Goal: Information Seeking & Learning: Learn about a topic

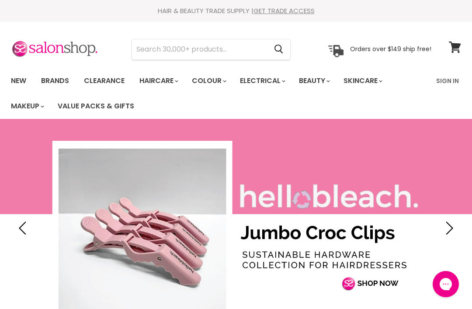
click at [160, 54] on input "Search" at bounding box center [199, 49] width 135 height 20
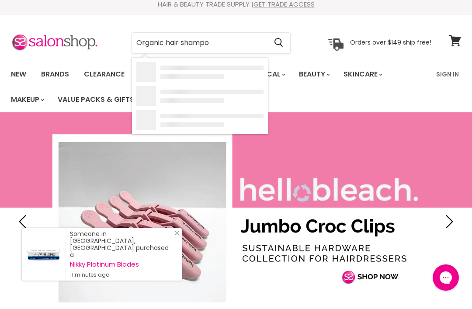
type input "Organic hair shampoo"
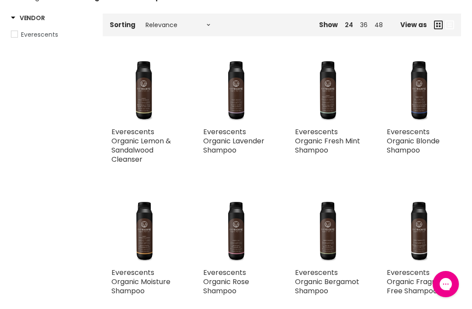
scroll to position [166, 0]
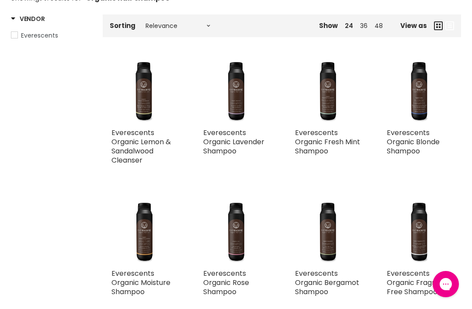
click at [326, 116] on img "Main content" at bounding box center [328, 91] width 66 height 66
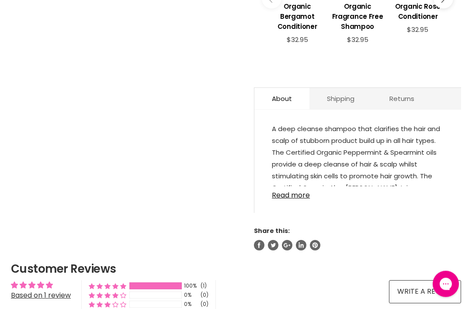
scroll to position [458, 0]
click at [285, 187] on link "Read more" at bounding box center [358, 192] width 172 height 13
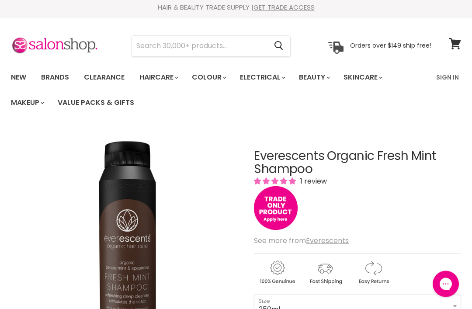
scroll to position [0, 0]
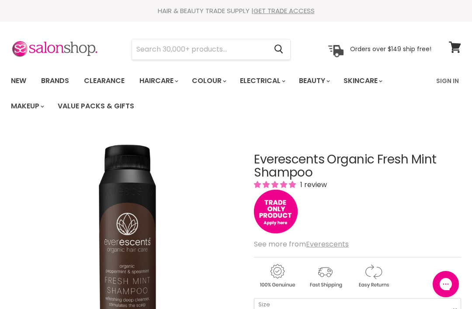
click at [447, 82] on link "Sign In" at bounding box center [447, 81] width 33 height 18
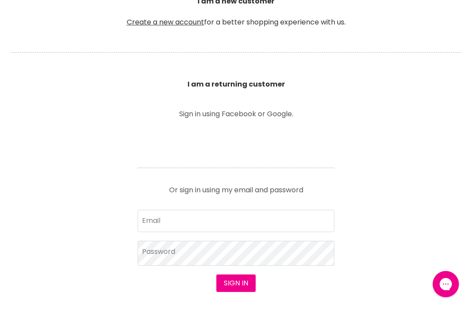
scroll to position [276, 0]
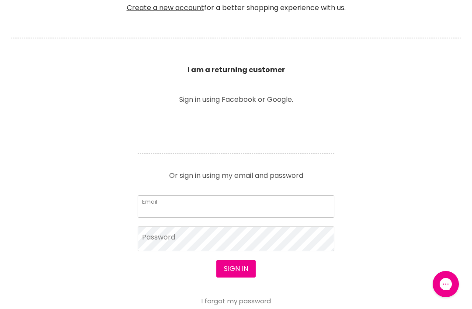
click at [175, 208] on input "Email" at bounding box center [236, 206] width 197 height 22
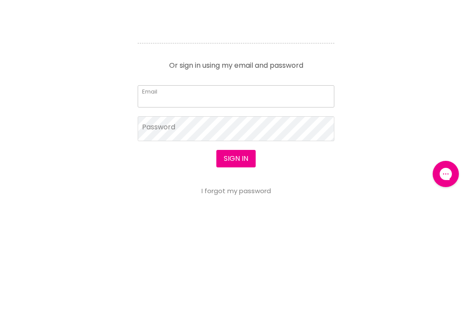
type input "markains00@yahoo.com.au"
click at [236, 260] on button "Sign in" at bounding box center [235, 268] width 39 height 17
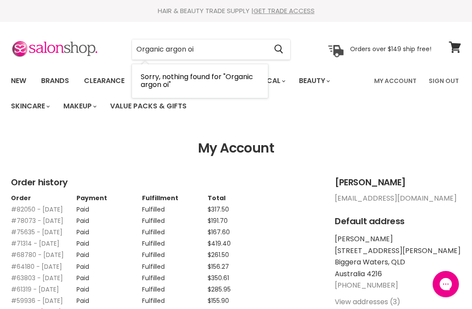
type input "Organic argon oil"
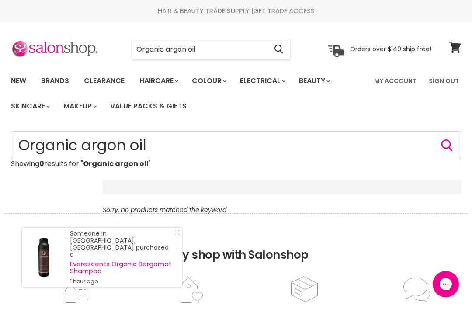
click at [208, 56] on input "Organic argon oil" at bounding box center [199, 49] width 135 height 20
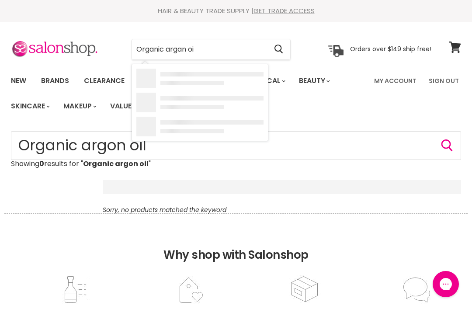
type input "Organic argan oil"
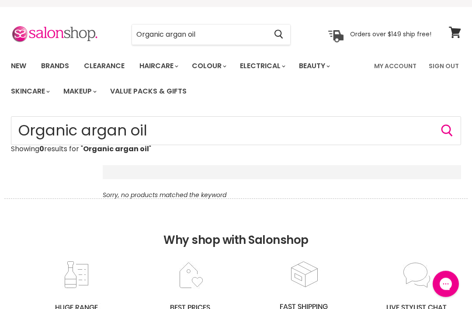
scroll to position [2, 0]
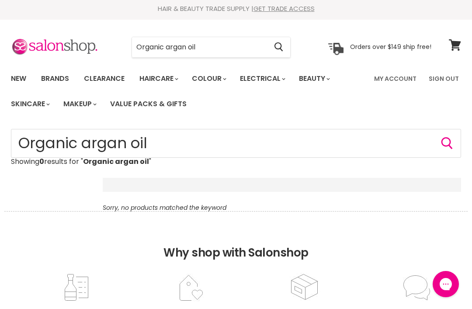
click at [215, 53] on input "Organic argan oil" at bounding box center [199, 47] width 135 height 20
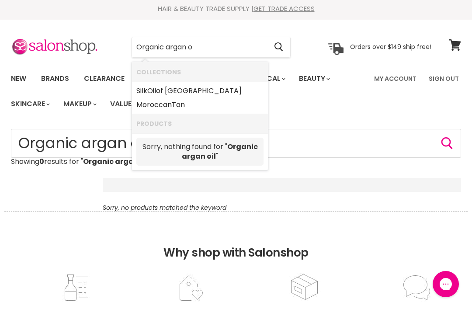
type input "Organic argan"
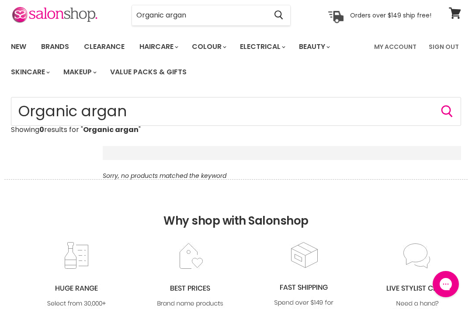
scroll to position [32, 0]
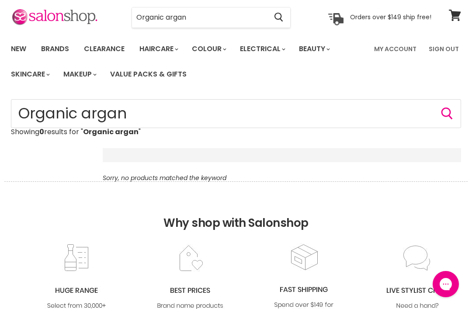
click at [201, 26] on input "Organic argan" at bounding box center [199, 17] width 135 height 20
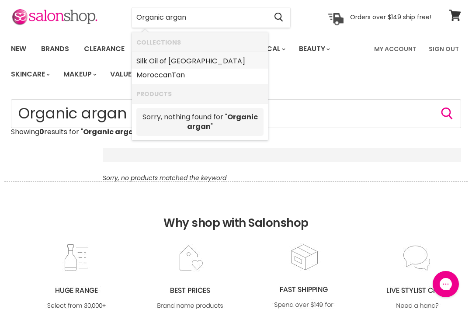
click at [153, 61] on link "Silk Oil of Morocco" at bounding box center [199, 61] width 127 height 14
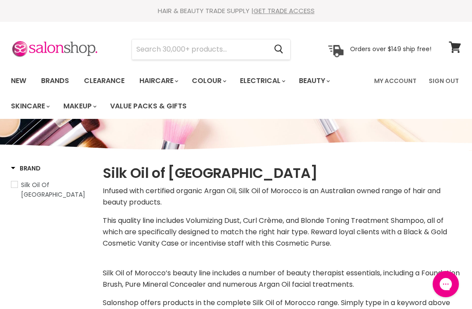
click at [222, 48] on input "Search" at bounding box center [199, 49] width 135 height 20
click at [193, 55] on input "Argon" at bounding box center [199, 49] width 135 height 20
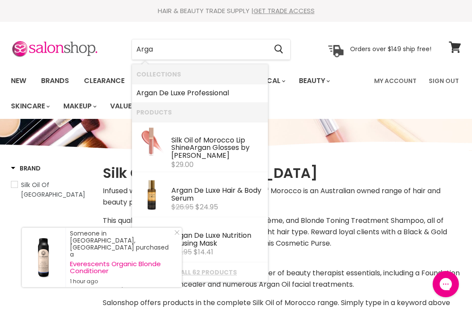
type input "Argan"
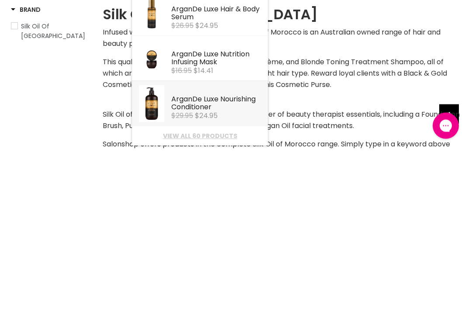
click at [171, 254] on div "Argan De Luxe Nourishing Conditioner" at bounding box center [217, 262] width 92 height 17
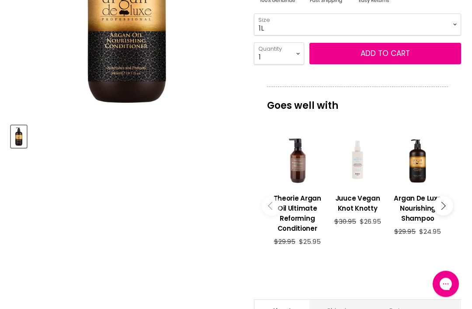
scroll to position [257, 0]
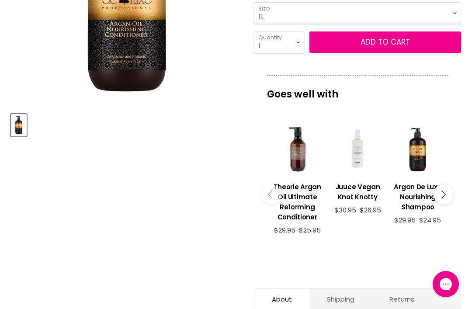
click at [422, 167] on div "Main content" at bounding box center [418, 150] width 52 height 52
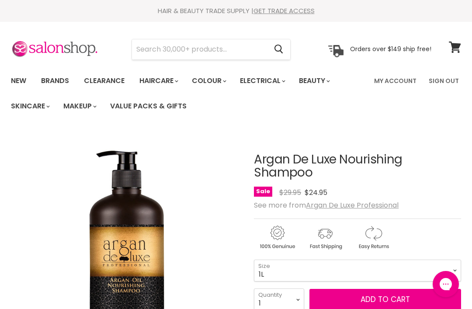
click at [162, 57] on input "Search" at bounding box center [199, 49] width 135 height 20
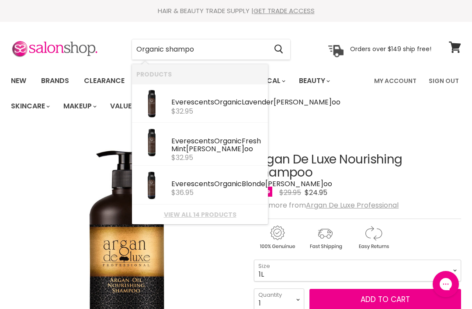
type input "Organic shampoo"
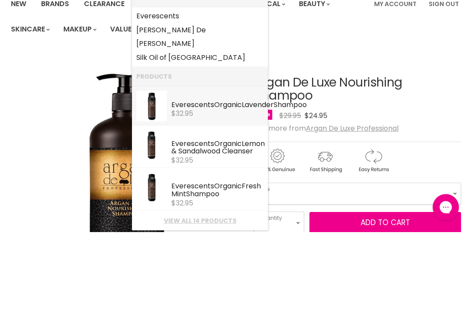
click at [150, 168] on img "Products: Everescents Organic Lavender Shampoo" at bounding box center [151, 183] width 31 height 31
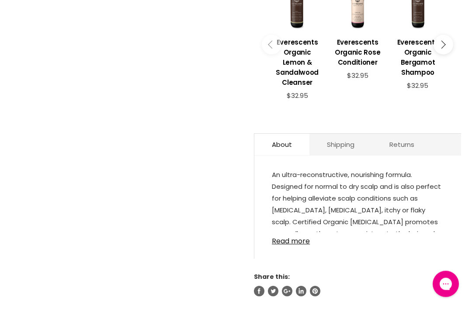
scroll to position [402, 0]
click at [285, 236] on link "Read more" at bounding box center [358, 238] width 172 height 13
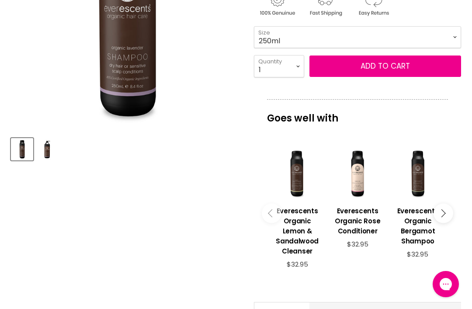
scroll to position [234, 0]
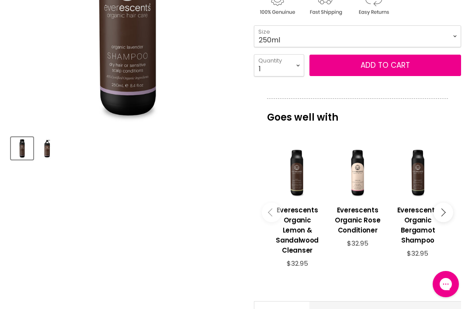
click at [420, 216] on h3 "Everescents Organic Bergamot Shampoo" at bounding box center [418, 225] width 52 height 40
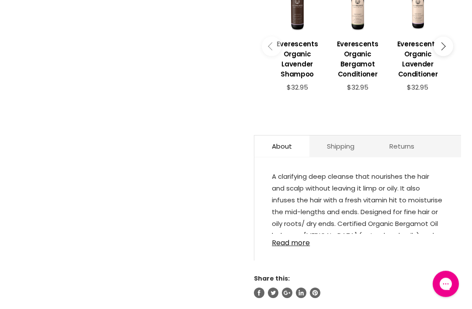
scroll to position [411, 0]
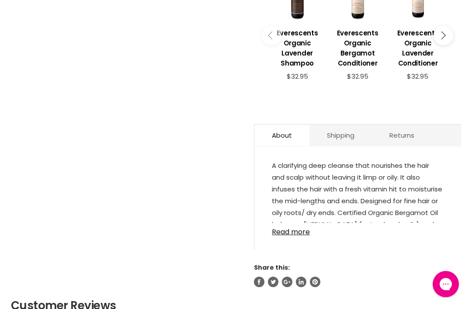
click at [285, 225] on link "Read more" at bounding box center [358, 229] width 172 height 13
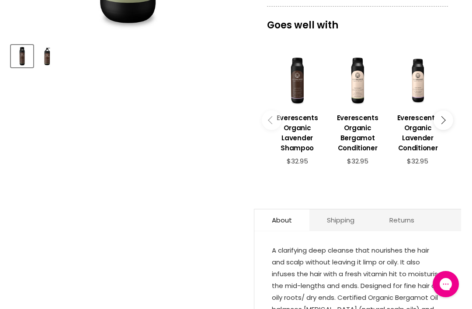
scroll to position [325, 0]
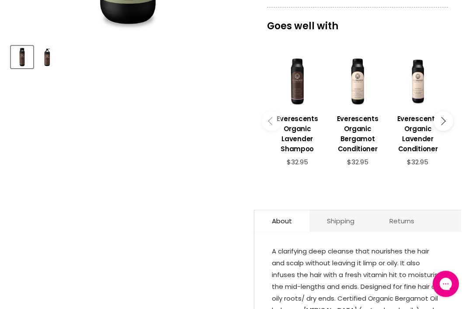
click at [444, 118] on icon "Main content" at bounding box center [441, 122] width 8 height 8
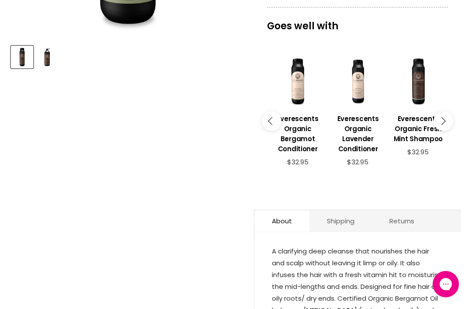
click at [449, 119] on button "Main content" at bounding box center [443, 121] width 20 height 20
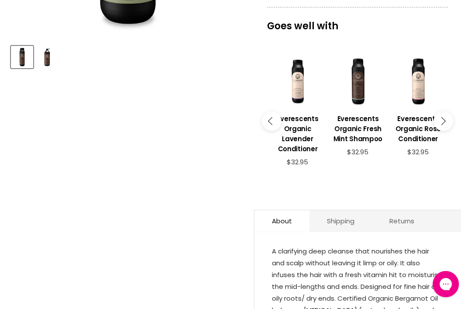
click at [363, 129] on h3 "Everescents Organic Fresh Mint Shampoo" at bounding box center [358, 129] width 52 height 30
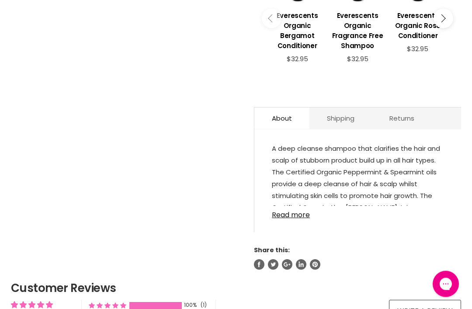
scroll to position [444, 0]
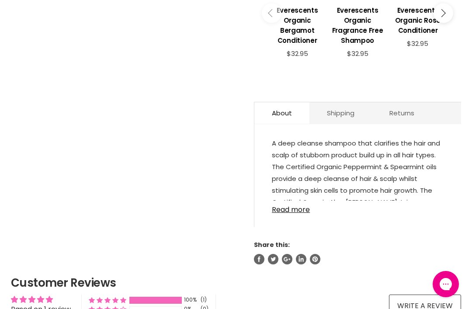
click at [292, 202] on link "Read more" at bounding box center [358, 207] width 172 height 13
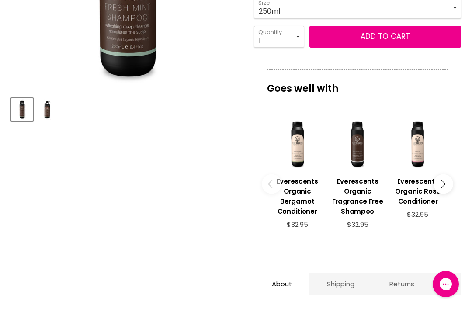
scroll to position [259, 0]
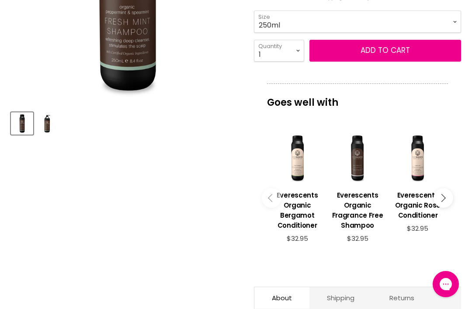
click at [268, 189] on button "Main content" at bounding box center [272, 198] width 20 height 20
click at [265, 196] on button "Main content" at bounding box center [272, 198] width 20 height 20
click at [267, 195] on button "Main content" at bounding box center [272, 198] width 20 height 20
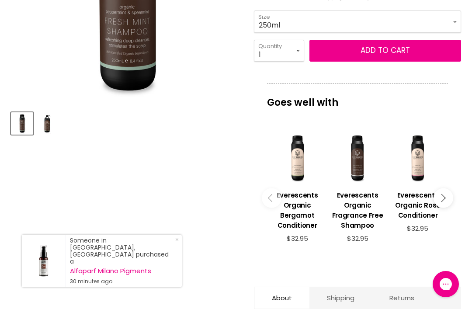
click at [448, 193] on button "Main content" at bounding box center [443, 198] width 20 height 20
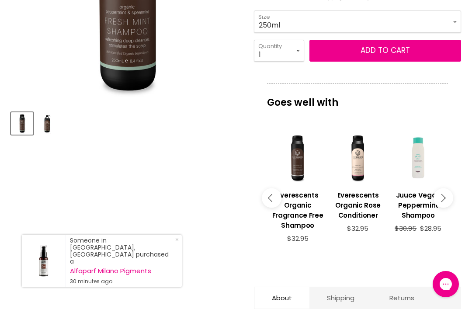
click at [447, 194] on button "Main content" at bounding box center [443, 198] width 20 height 20
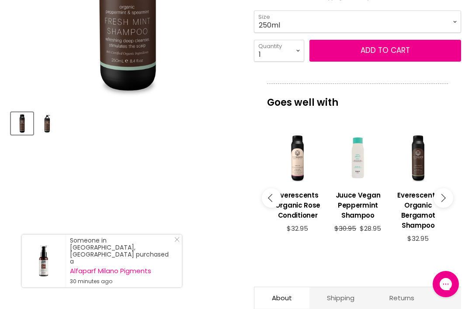
click at [448, 194] on button "Main content" at bounding box center [443, 198] width 20 height 20
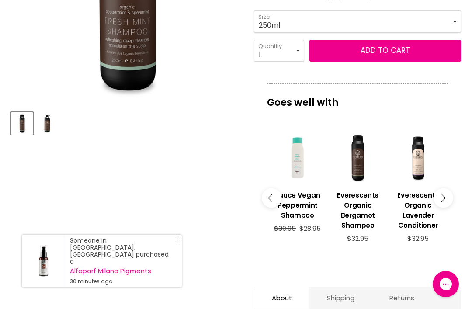
click at [425, 177] on div "Main content" at bounding box center [418, 158] width 52 height 52
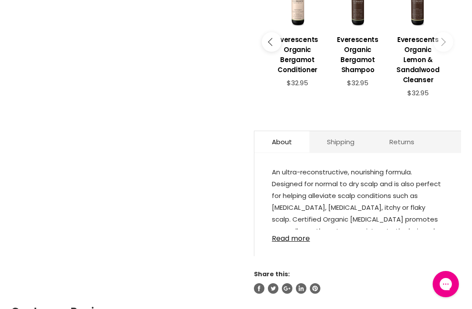
scroll to position [411, 0]
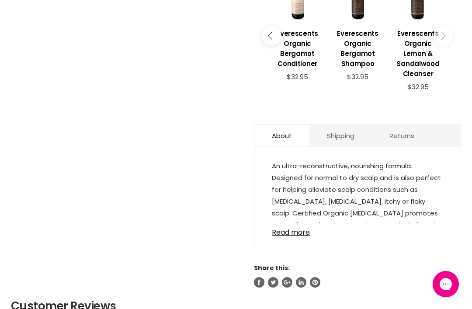
click at [281, 226] on link "Read more" at bounding box center [358, 229] width 172 height 13
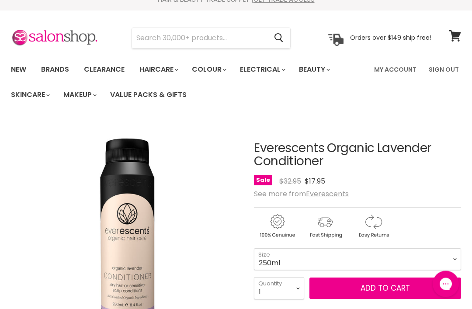
scroll to position [0, 0]
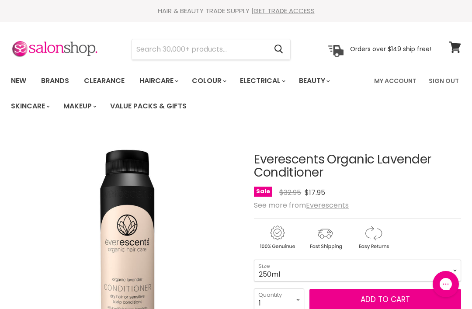
click at [156, 56] on input "Search" at bounding box center [199, 49] width 135 height 20
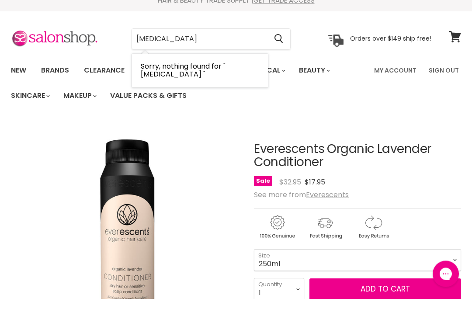
type input "Psoriasis"
click at [277, 45] on icon "Search" at bounding box center [278, 49] width 8 height 9
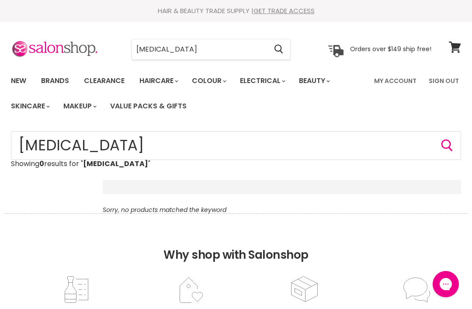
click at [179, 55] on input "Psoriasis" at bounding box center [199, 49] width 135 height 20
type input "P"
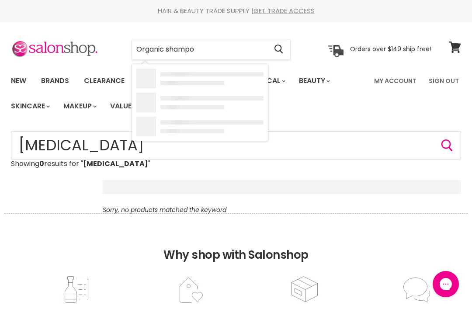
type input "Organic shampoo"
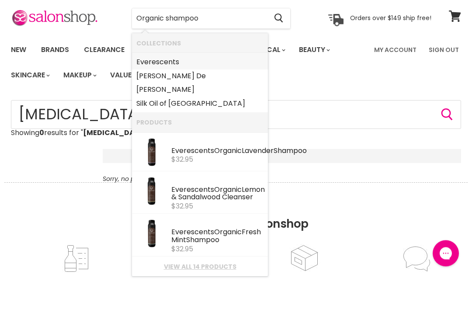
click at [150, 86] on link "Everescents" at bounding box center [199, 93] width 127 height 14
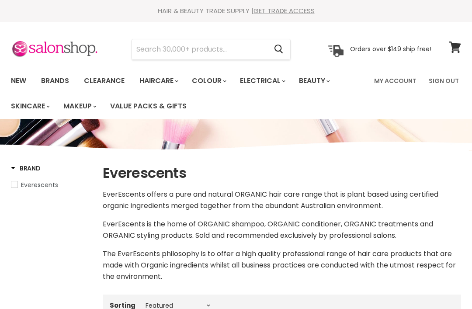
select select "manual"
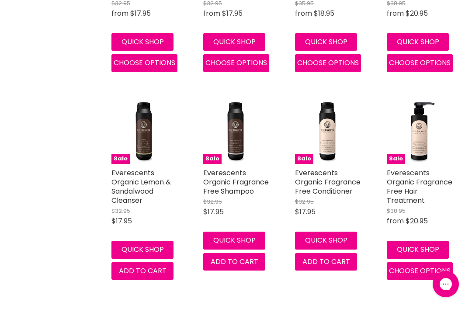
scroll to position [1050, 0]
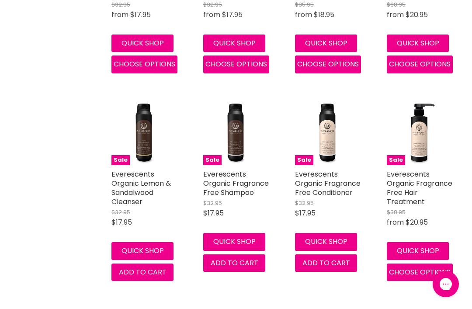
click at [222, 169] on link "Everescents Organic Fragrance Free Shampoo" at bounding box center [236, 183] width 66 height 28
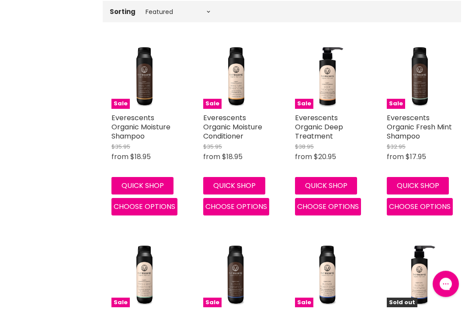
scroll to position [294, 0]
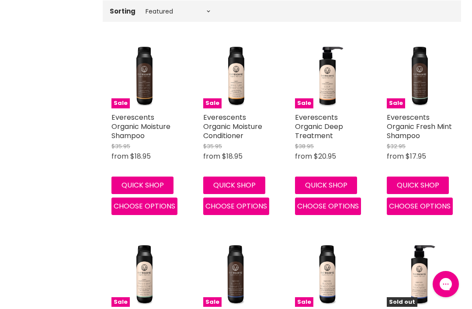
click at [413, 126] on link "Everescents Organic Fresh Mint Shampoo" at bounding box center [419, 126] width 65 height 28
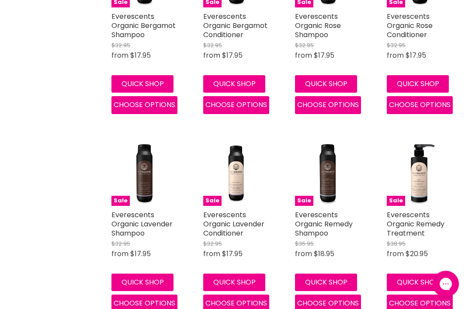
scroll to position [813, 0]
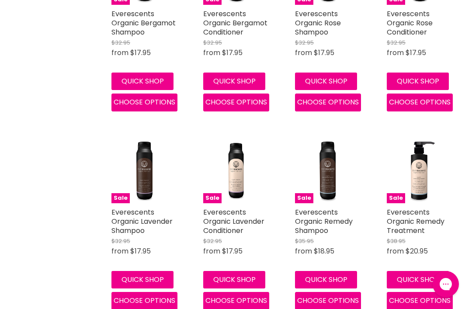
click at [141, 188] on img "Main content" at bounding box center [144, 171] width 66 height 66
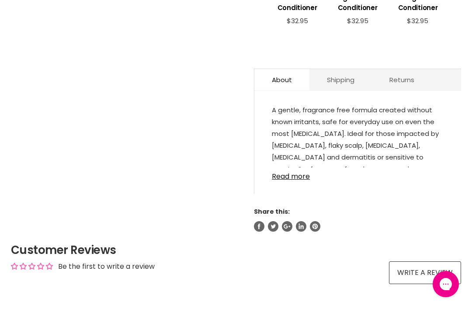
scroll to position [440, 0]
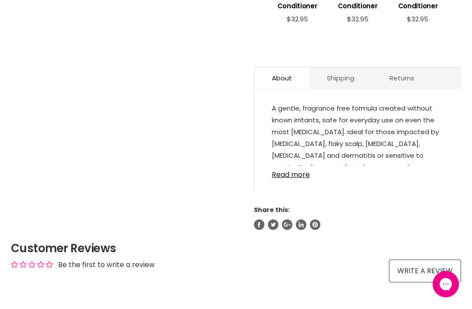
click at [295, 168] on link "Read more" at bounding box center [358, 172] width 172 height 13
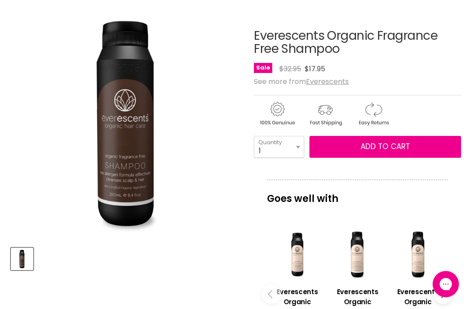
scroll to position [117, 0]
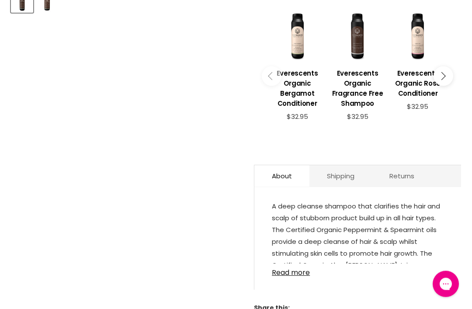
scroll to position [381, 0]
click at [294, 268] on link "Read more" at bounding box center [358, 270] width 172 height 13
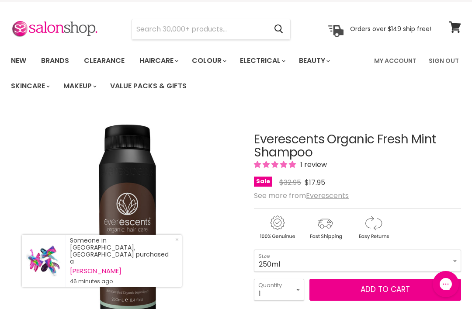
scroll to position [0, 0]
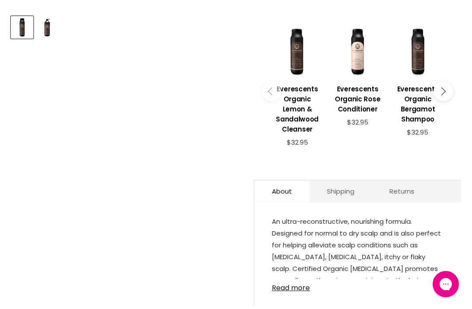
scroll to position [341, 0]
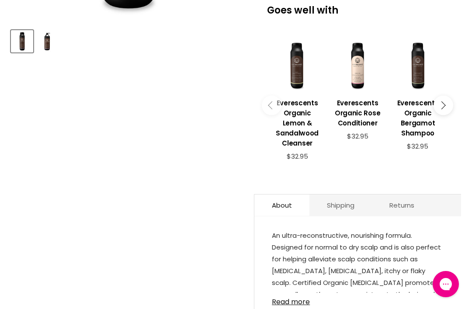
click at [444, 106] on button "Main content" at bounding box center [443, 106] width 20 height 20
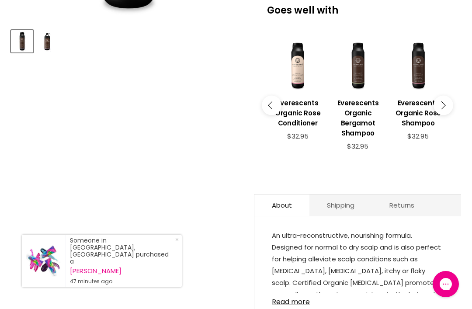
click at [443, 106] on button "Main content" at bounding box center [443, 106] width 20 height 20
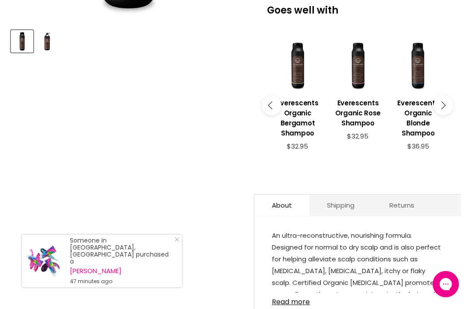
click at [443, 107] on button "Main content" at bounding box center [443, 106] width 20 height 20
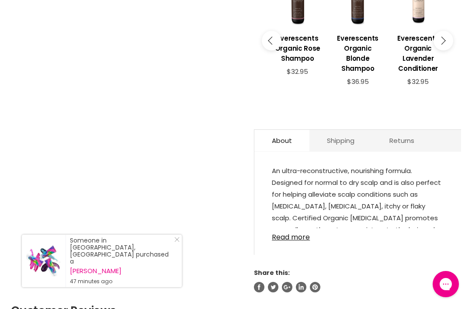
scroll to position [408, 0]
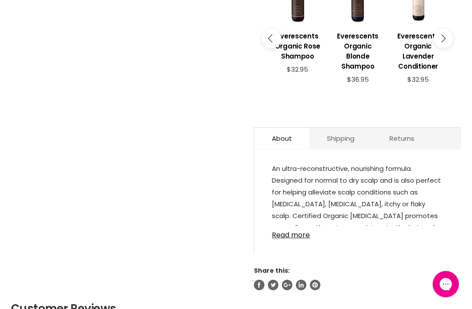
click at [285, 229] on link "Read more" at bounding box center [358, 232] width 172 height 13
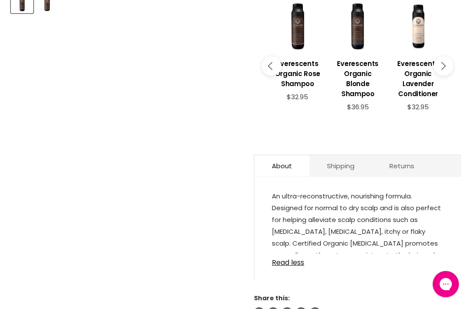
scroll to position [380, 0]
